Goal: Leave review/rating: Leave review/rating

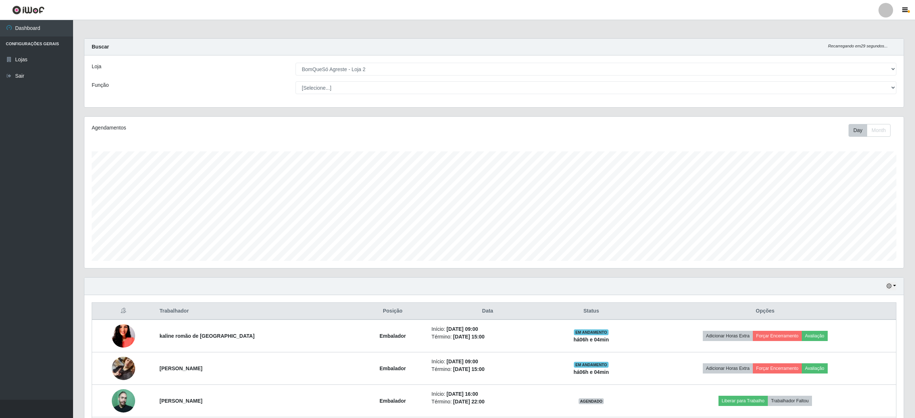
select select "214"
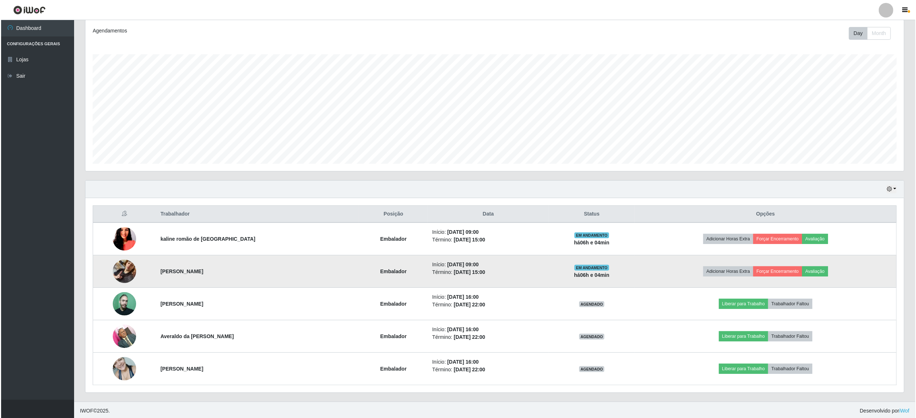
scroll to position [152, 819]
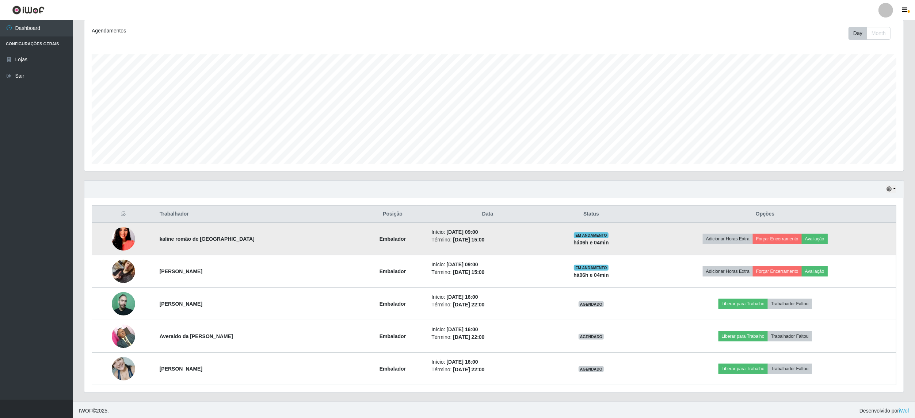
click at [121, 243] on img at bounding box center [123, 239] width 23 height 42
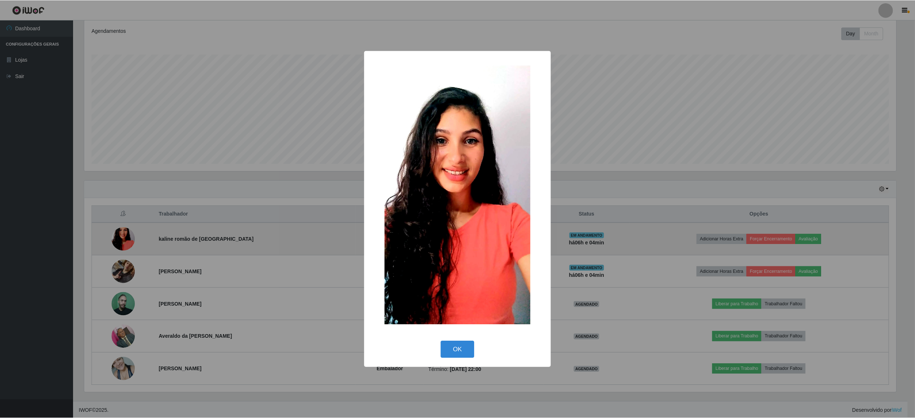
scroll to position [152, 813]
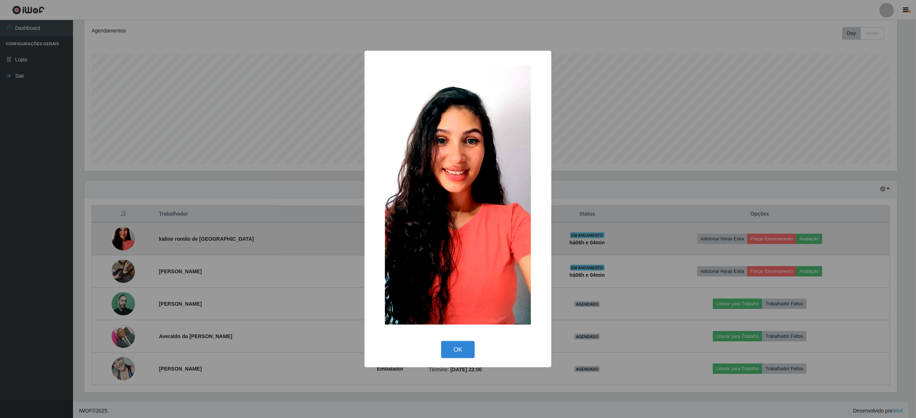
click at [121, 243] on div "× OK Cancel" at bounding box center [458, 209] width 916 height 418
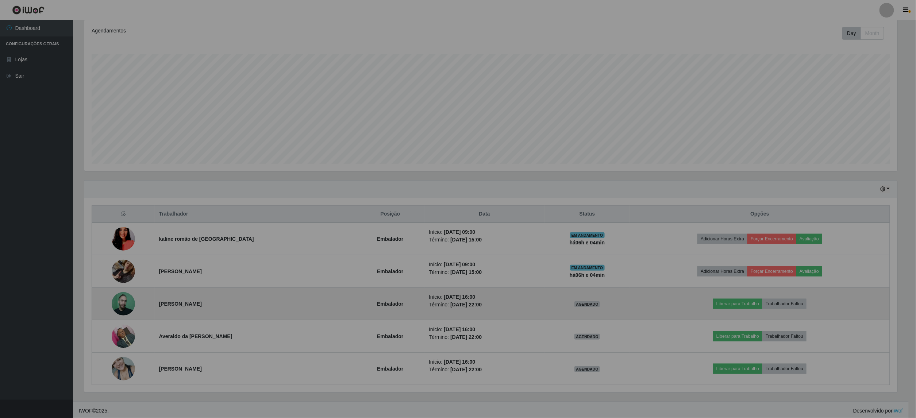
scroll to position [152, 819]
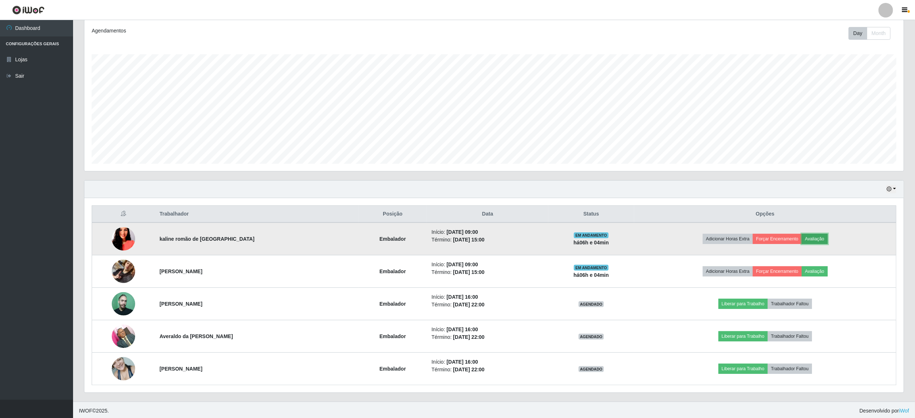
click at [818, 242] on button "Avaliação" at bounding box center [814, 239] width 26 height 10
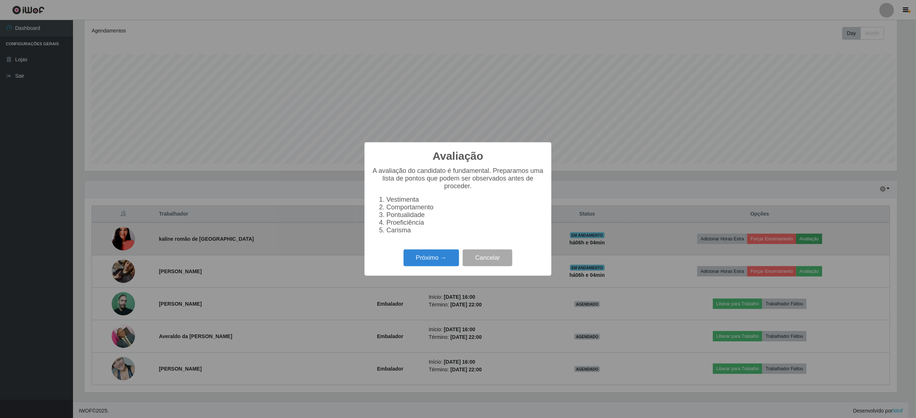
scroll to position [152, 813]
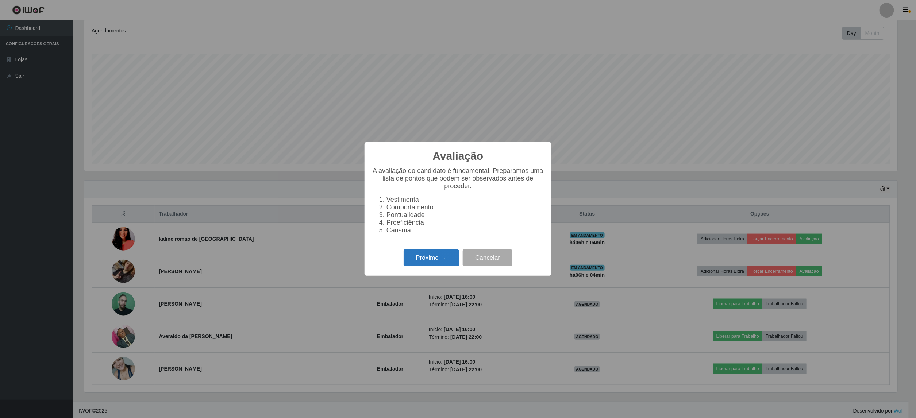
click at [441, 261] on button "Próximo →" at bounding box center [431, 258] width 55 height 17
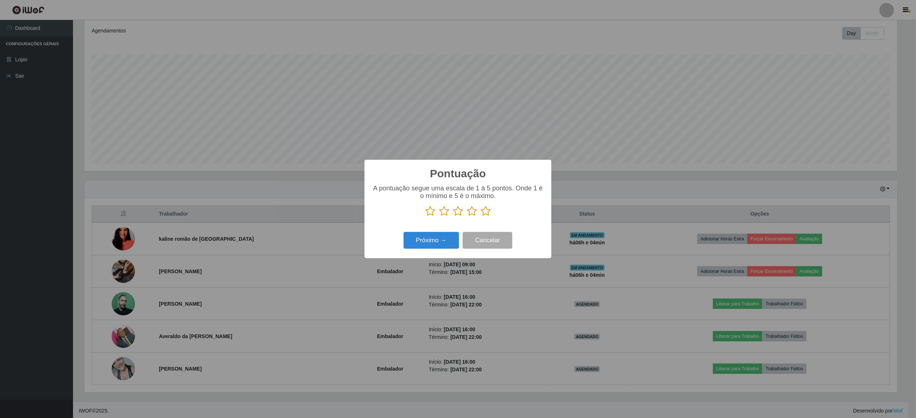
scroll to position [364949, 364287]
click at [486, 212] on icon at bounding box center [486, 211] width 10 height 11
click at [481, 217] on input "radio" at bounding box center [481, 217] width 0 height 0
click at [428, 237] on button "Próximo →" at bounding box center [431, 240] width 55 height 17
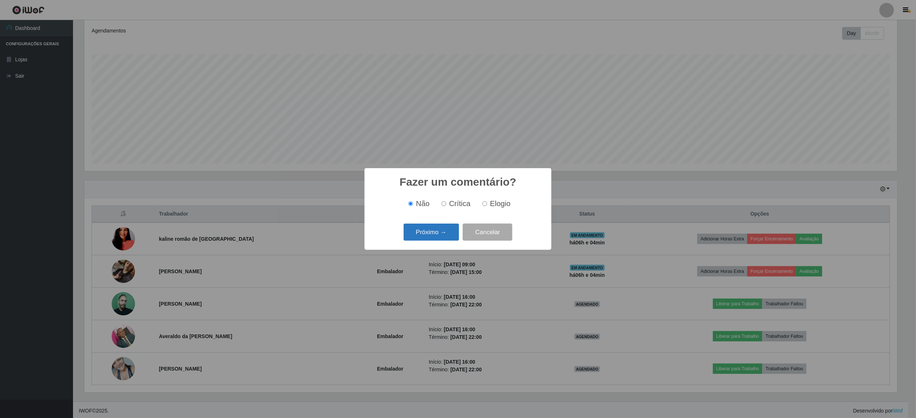
click at [433, 229] on button "Próximo →" at bounding box center [431, 232] width 55 height 17
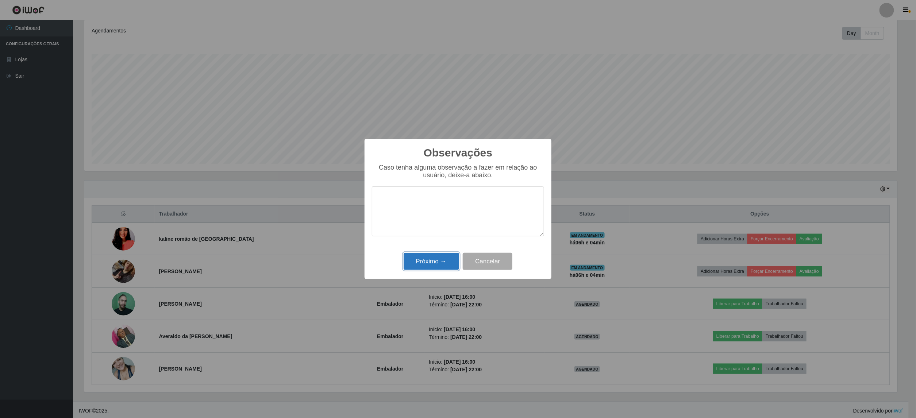
click at [443, 258] on button "Próximo →" at bounding box center [431, 261] width 55 height 17
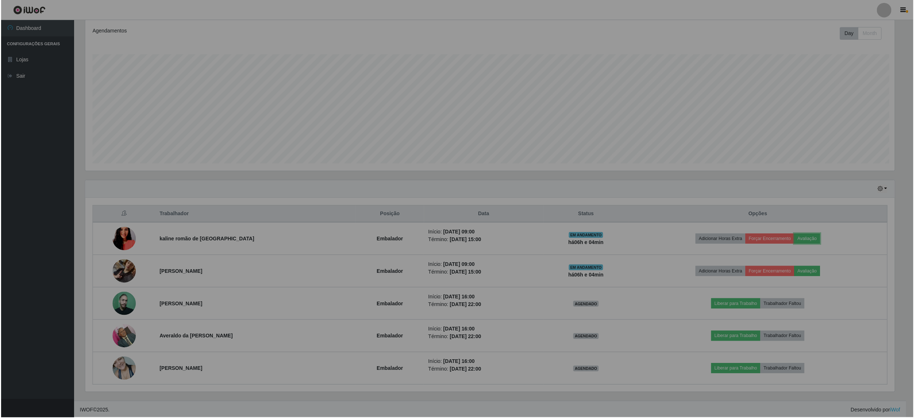
scroll to position [152, 819]
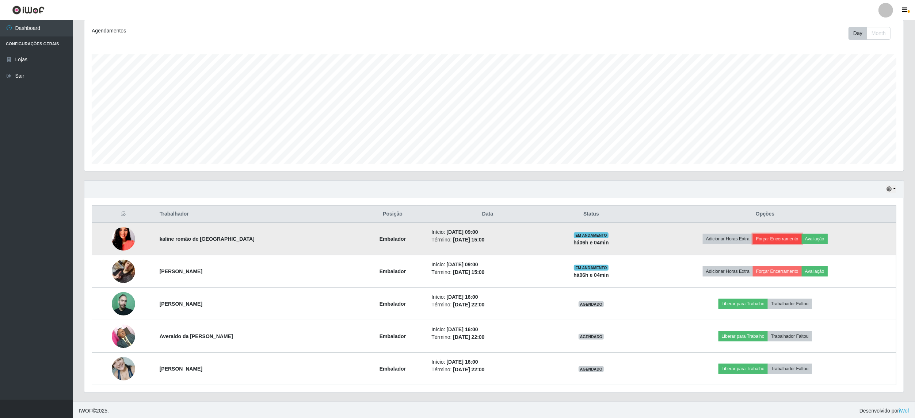
click at [774, 240] on button "Forçar Encerramento" at bounding box center [776, 239] width 49 height 10
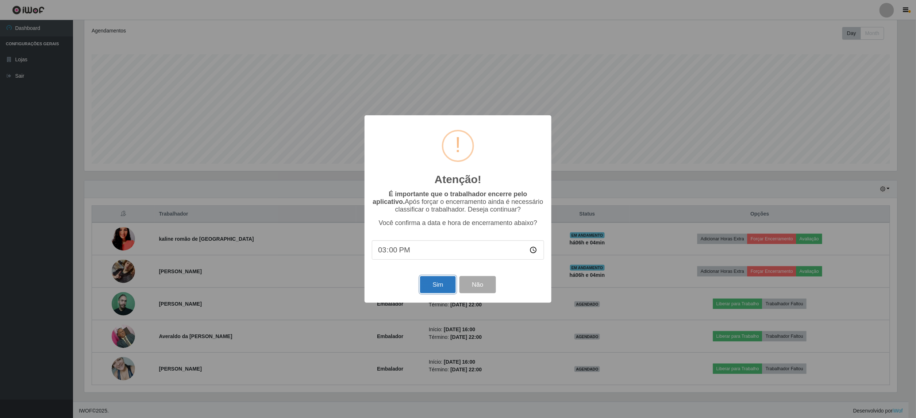
click at [445, 282] on button "Sim" at bounding box center [437, 284] width 35 height 17
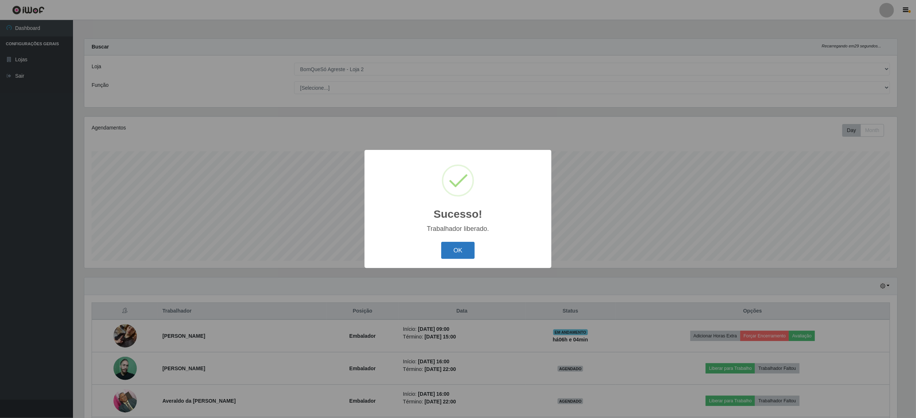
click at [466, 249] on button "OK" at bounding box center [458, 250] width 34 height 17
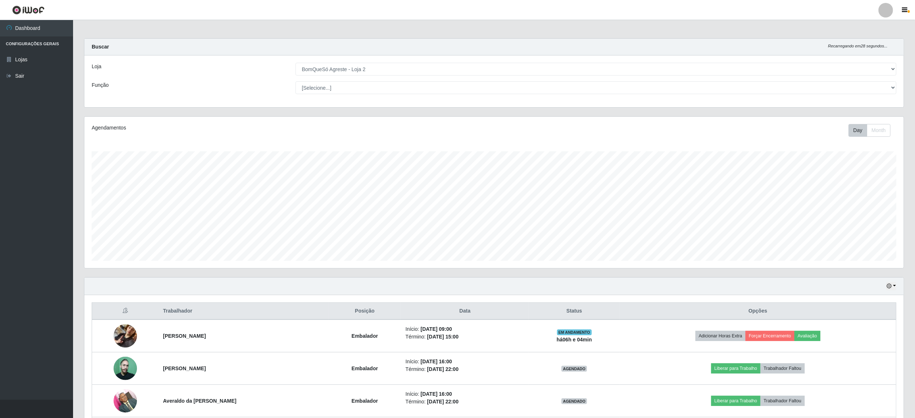
scroll to position [68, 0]
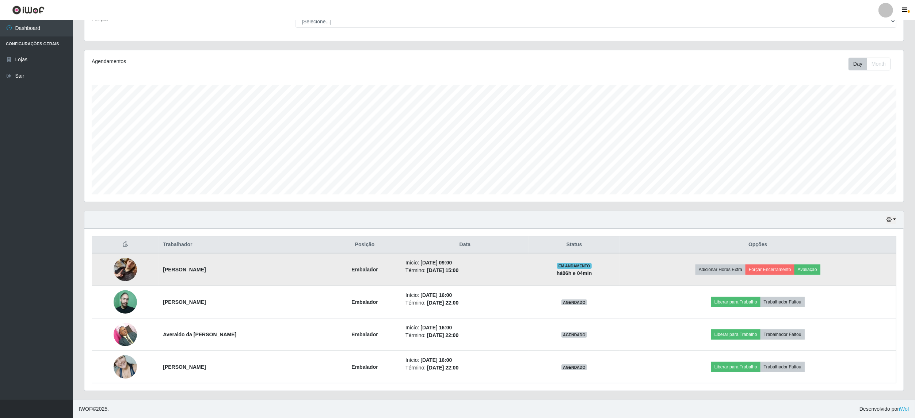
click at [120, 268] on img at bounding box center [125, 270] width 23 height 42
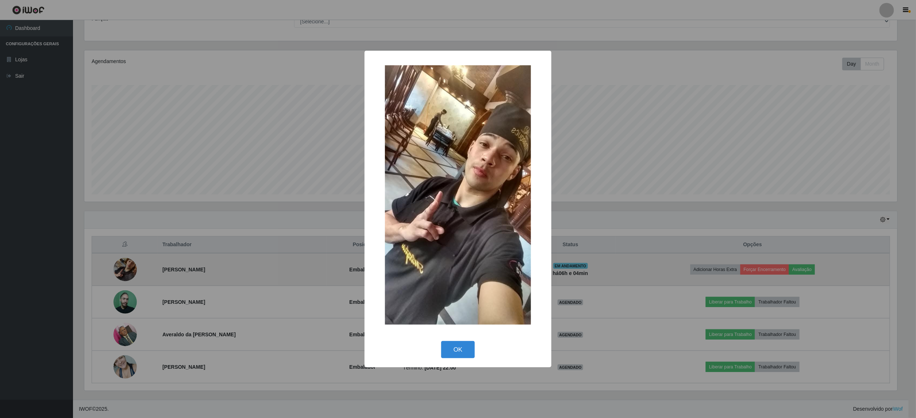
click at [120, 268] on div "× OK Cancel" at bounding box center [458, 209] width 916 height 418
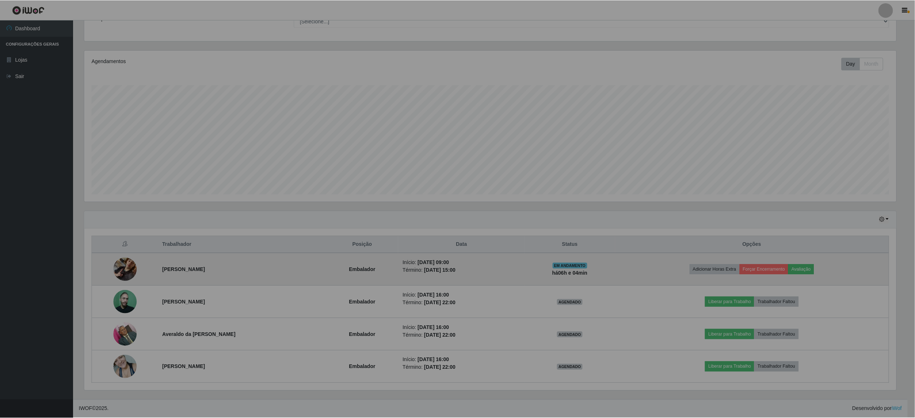
scroll to position [152, 819]
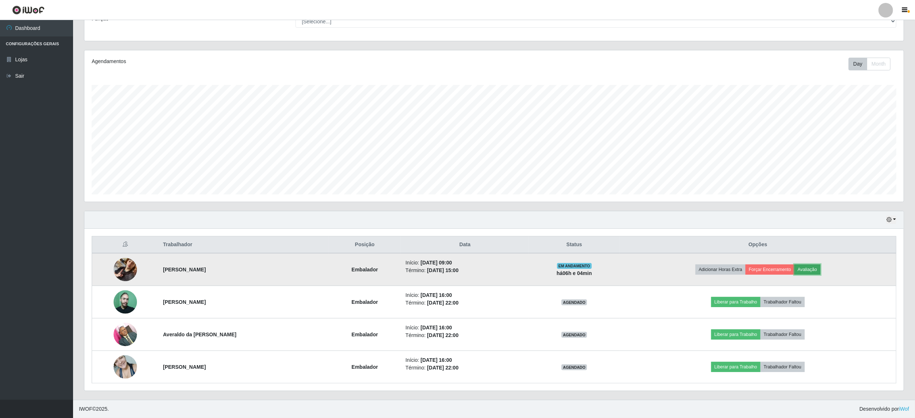
click at [810, 271] on button "Avaliação" at bounding box center [807, 270] width 26 height 10
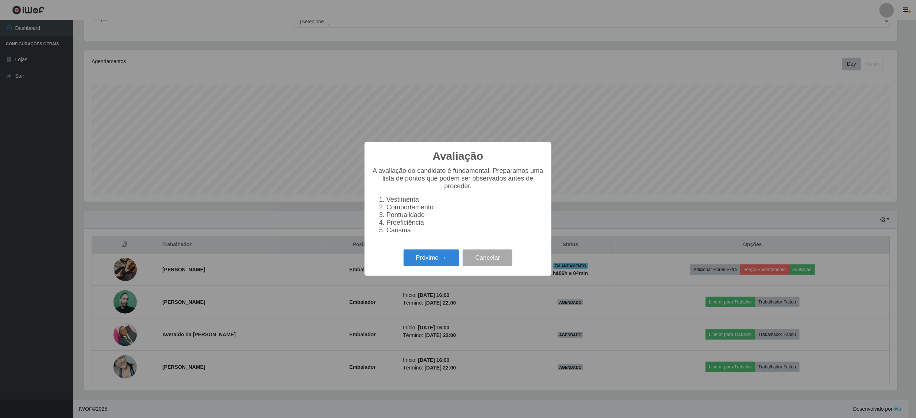
click at [704, 117] on div "Avaliação × A avaliação do candidato é fundamental. Preparamos uma lista de pon…" at bounding box center [458, 209] width 916 height 418
click at [490, 267] on button "Cancelar" at bounding box center [488, 258] width 50 height 17
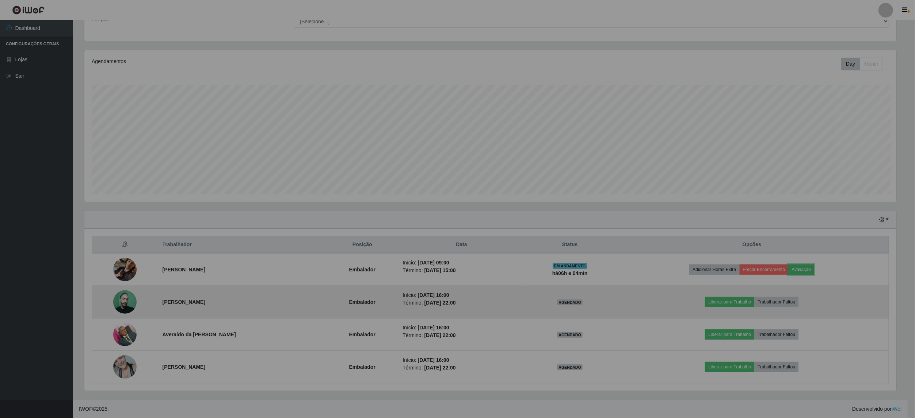
scroll to position [0, 0]
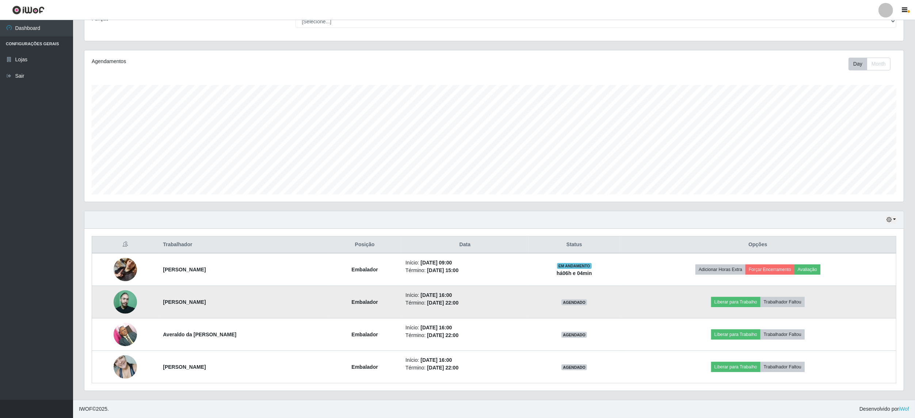
click at [116, 297] on img at bounding box center [125, 302] width 23 height 23
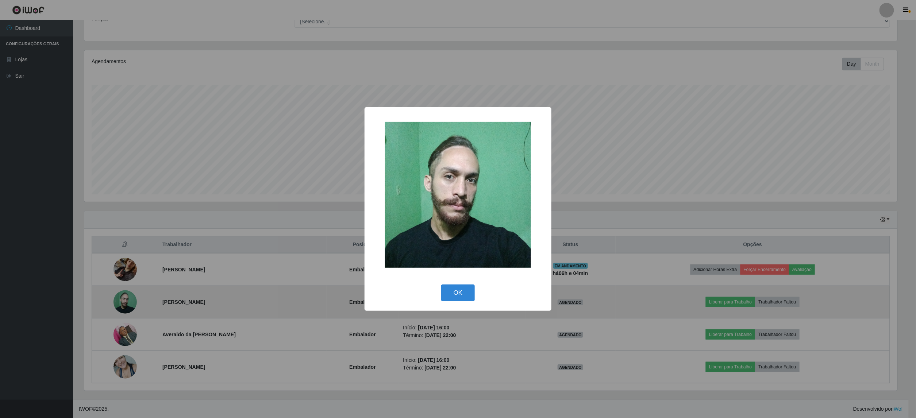
click at [116, 297] on div "× OK Cancel" at bounding box center [458, 209] width 916 height 418
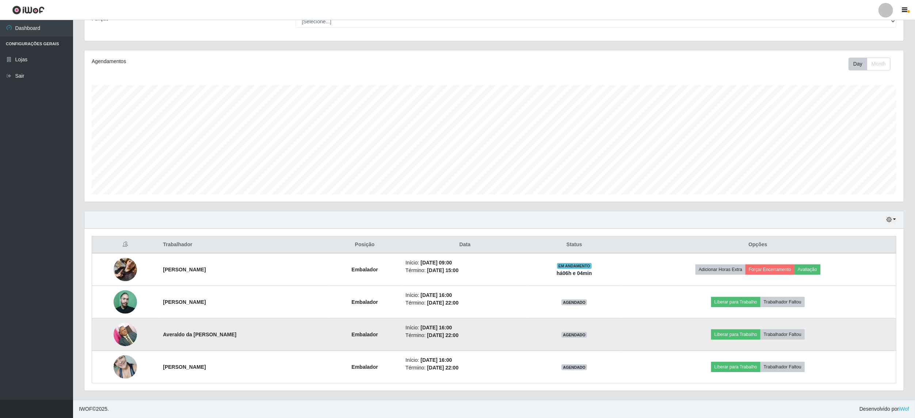
click at [120, 335] on img at bounding box center [125, 334] width 23 height 31
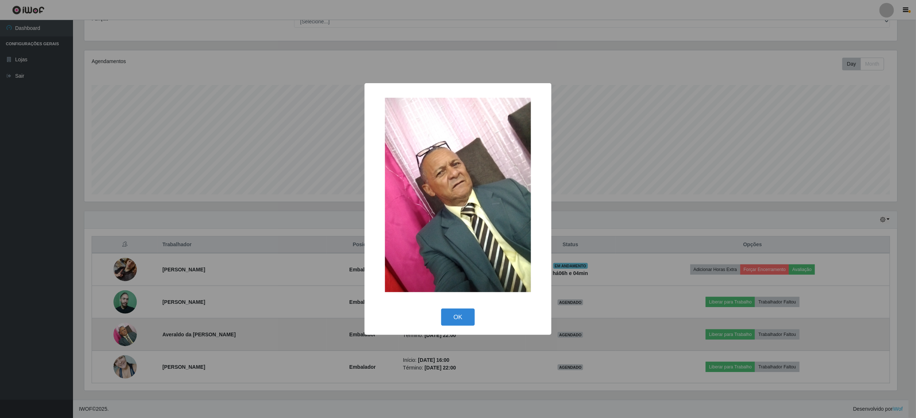
click at [120, 335] on div "× OK Cancel" at bounding box center [458, 209] width 916 height 418
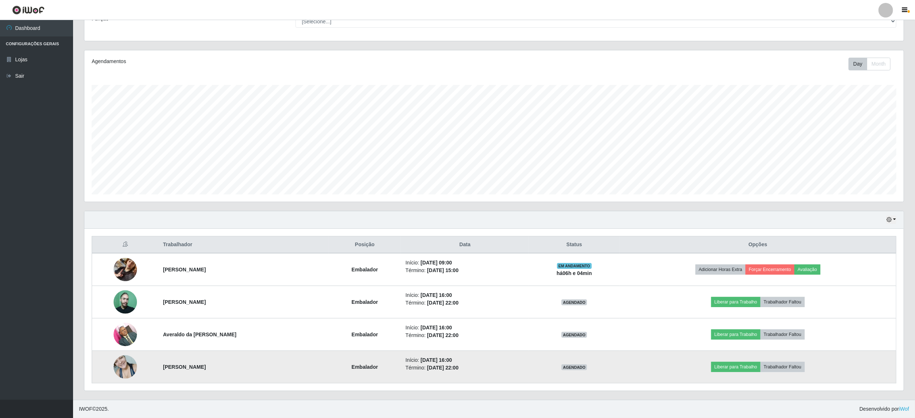
click at [123, 363] on img at bounding box center [125, 367] width 23 height 31
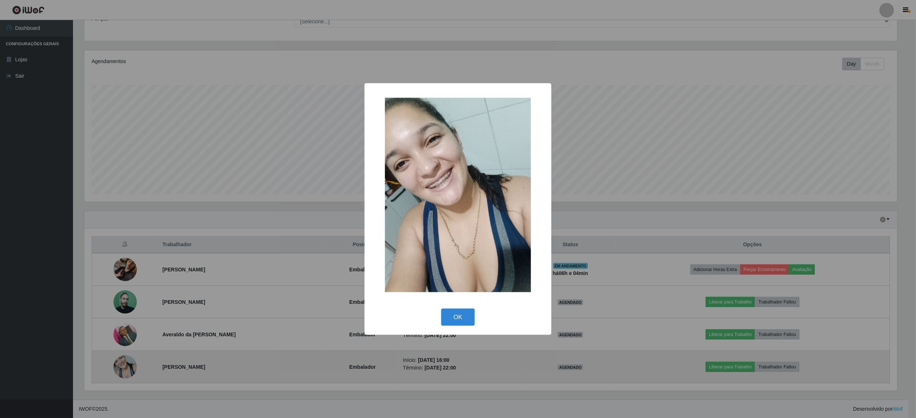
click at [123, 363] on div "× OK Cancel" at bounding box center [458, 209] width 916 height 418
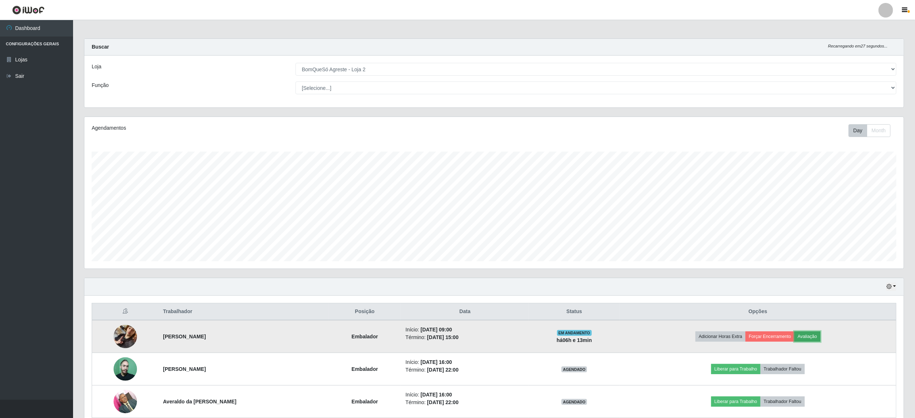
click at [820, 333] on button "Avaliação" at bounding box center [807, 336] width 26 height 10
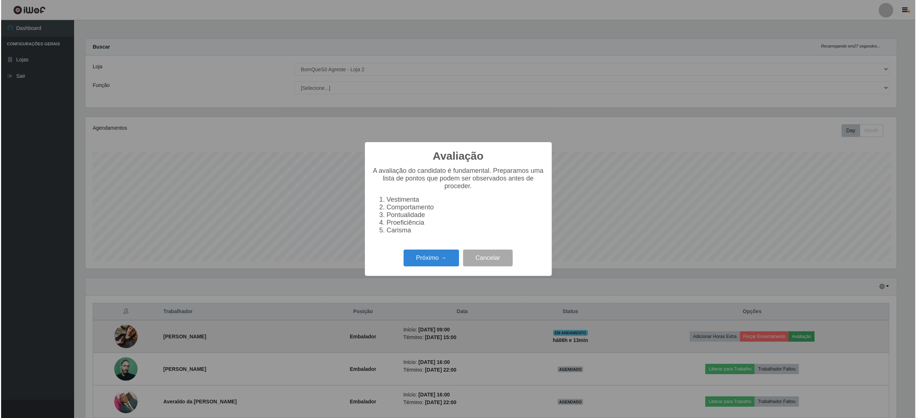
scroll to position [152, 813]
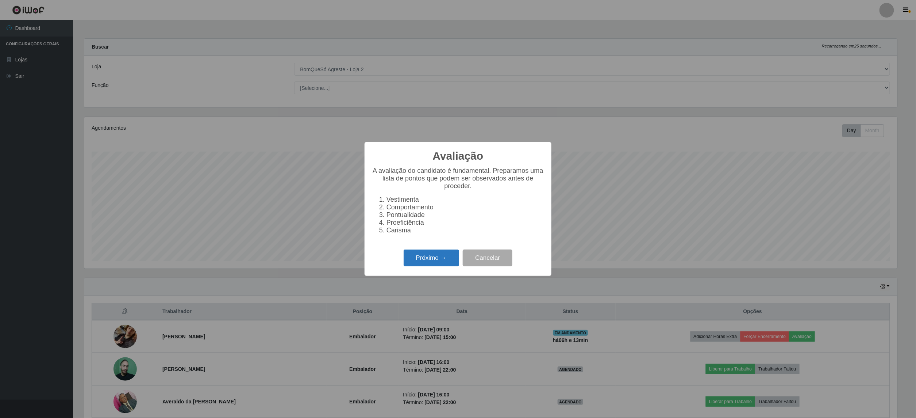
click at [414, 260] on button "Próximo →" at bounding box center [431, 257] width 55 height 17
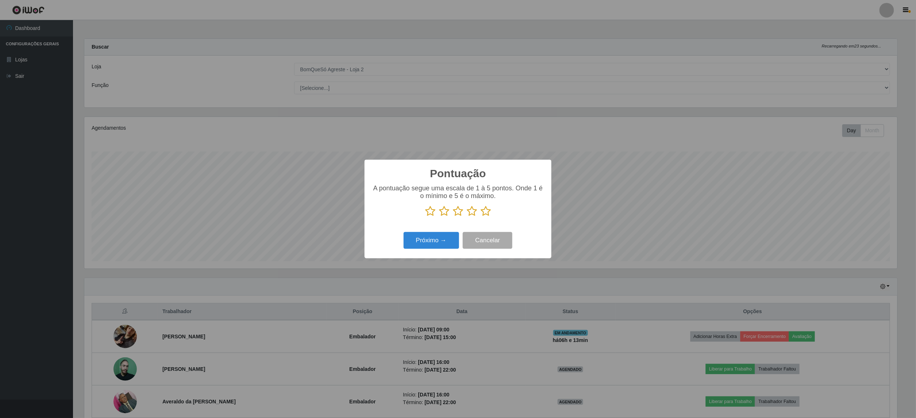
click at [486, 213] on icon at bounding box center [486, 211] width 10 height 11
click at [481, 217] on input "radio" at bounding box center [481, 217] width 0 height 0
click at [424, 241] on button "Próximo →" at bounding box center [431, 240] width 55 height 17
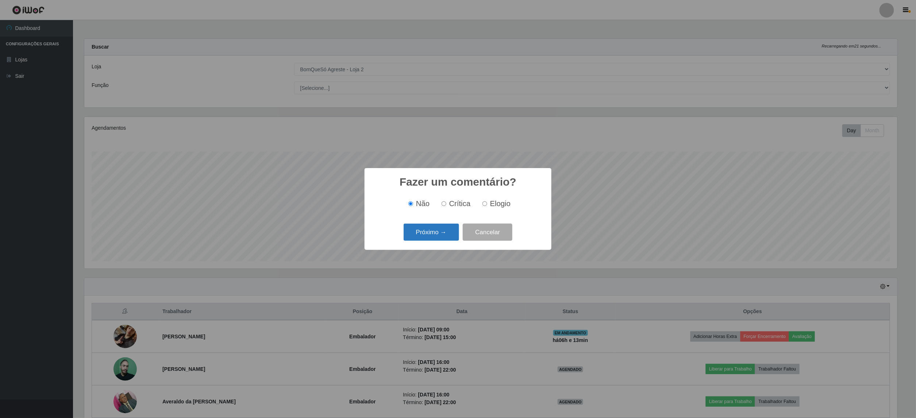
click at [424, 236] on button "Próximo →" at bounding box center [431, 231] width 55 height 17
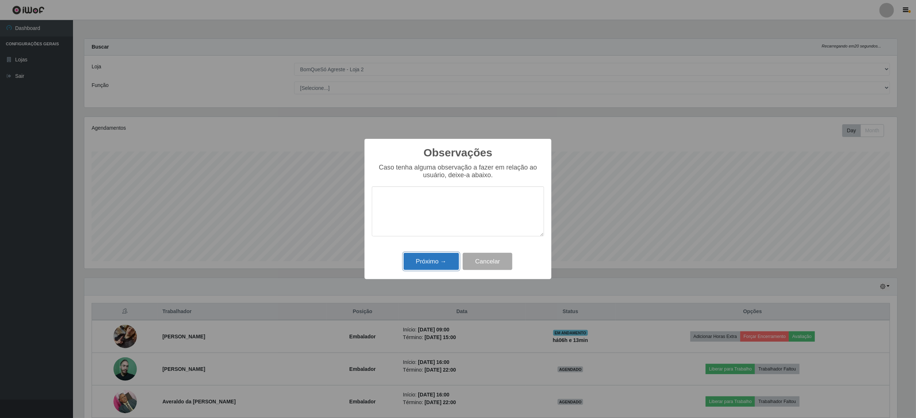
click at [427, 259] on button "Próximo →" at bounding box center [431, 261] width 55 height 17
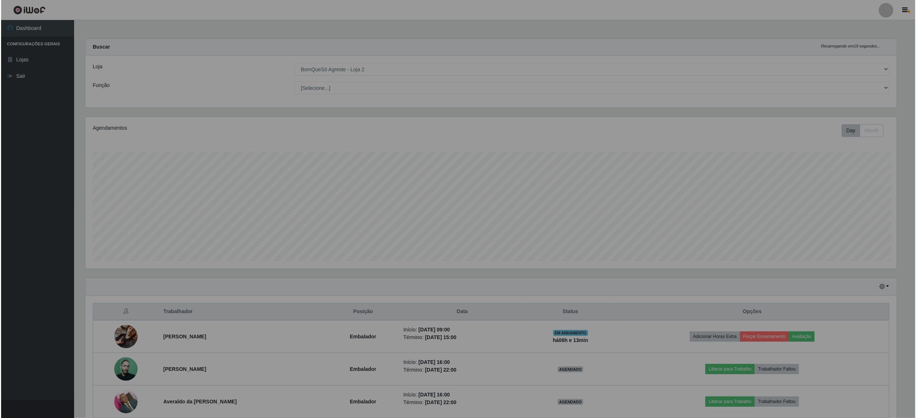
scroll to position [152, 819]
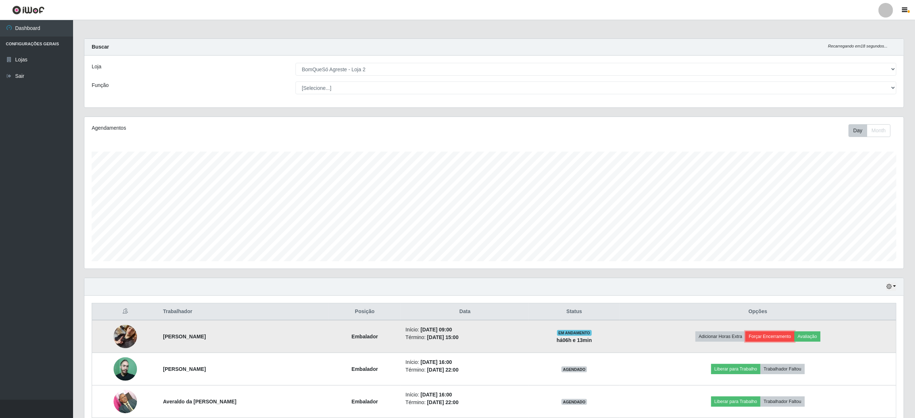
click at [775, 338] on button "Forçar Encerramento" at bounding box center [769, 336] width 49 height 10
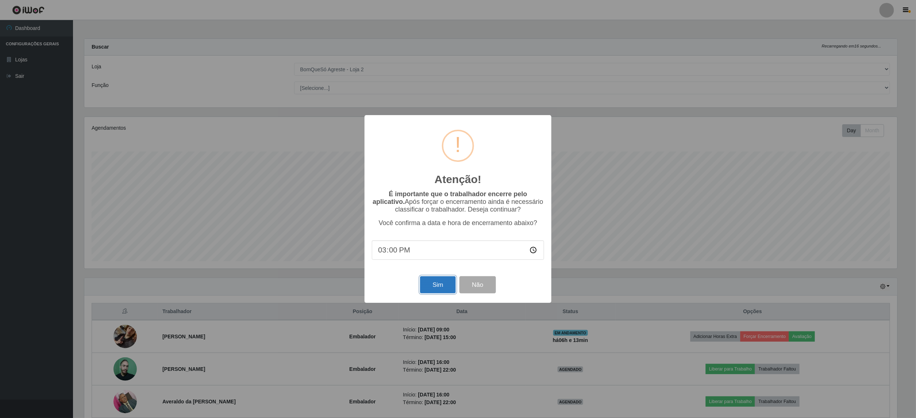
click at [434, 287] on button "Sim" at bounding box center [437, 284] width 35 height 17
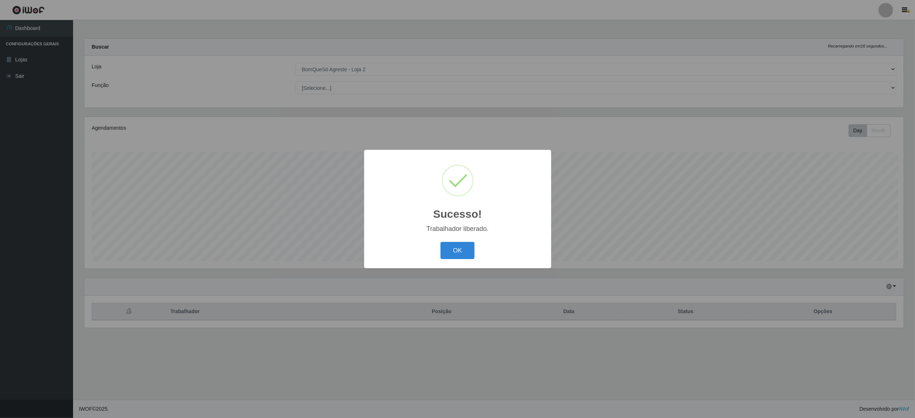
scroll to position [152, 821]
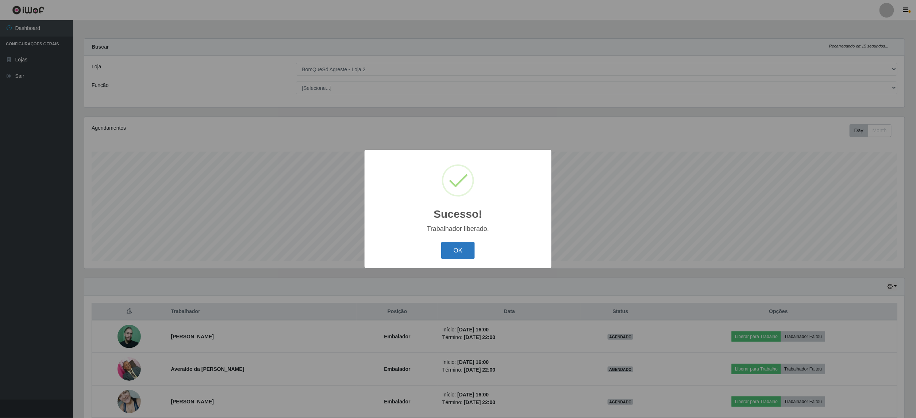
click at [457, 249] on button "OK" at bounding box center [458, 250] width 34 height 17
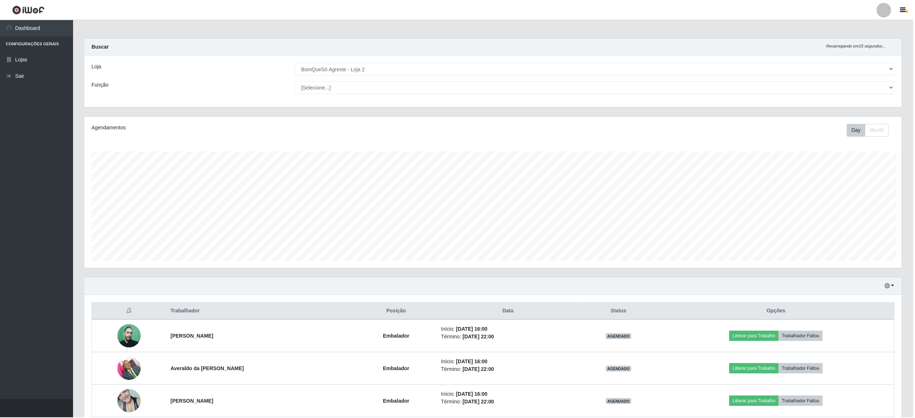
scroll to position [364949, 364282]
